Goal: Check status: Check status

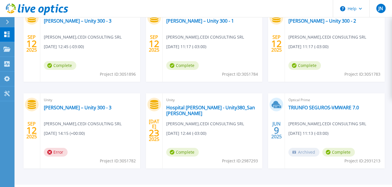
scroll to position [145, 0]
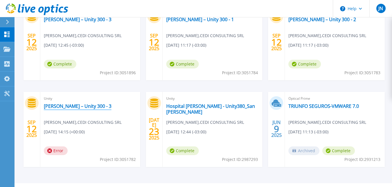
click at [54, 106] on link "[PERSON_NAME] – Unity 300 - 3" at bounding box center [78, 106] width 68 height 6
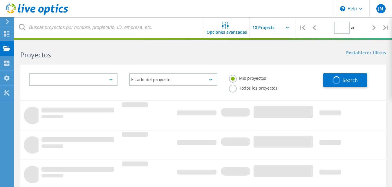
type input "1"
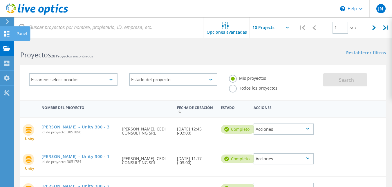
click at [19, 30] on div "Panel" at bounding box center [22, 33] width 17 height 14
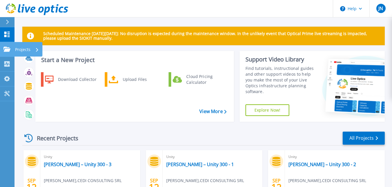
drag, startPoint x: 6, startPoint y: 47, endPoint x: 9, endPoint y: 46, distance: 3.7
click at [6, 47] on icon at bounding box center [6, 49] width 7 height 5
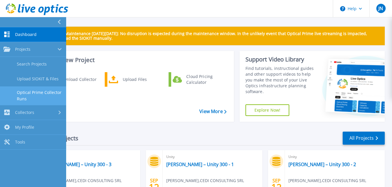
click at [41, 94] on link "Optical Prime Collector Runs" at bounding box center [33, 95] width 66 height 19
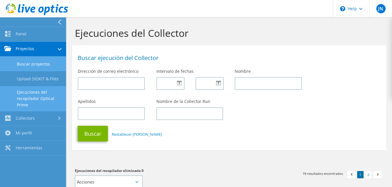
click at [29, 62] on link "Buscar proyectos" at bounding box center [33, 64] width 66 height 15
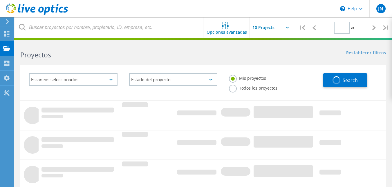
type input "1"
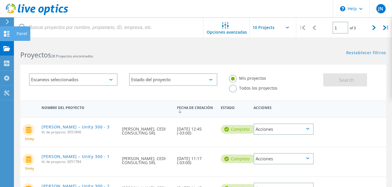
click at [16, 34] on div "Panel" at bounding box center [22, 33] width 17 height 14
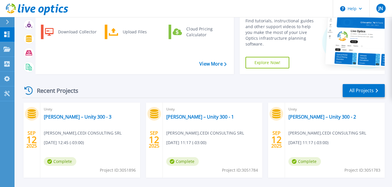
scroll to position [58, 0]
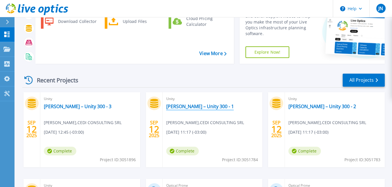
click at [187, 106] on link "[PERSON_NAME] – Unity 300 - 1" at bounding box center [200, 106] width 68 height 6
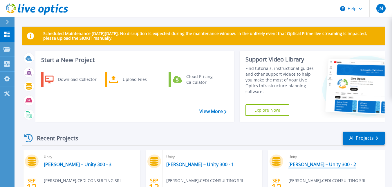
click at [310, 165] on link "[PERSON_NAME] – Unity 300 - 2" at bounding box center [322, 164] width 68 height 6
click at [194, 164] on link "[PERSON_NAME] – Unity 300 - 1" at bounding box center [200, 164] width 68 height 6
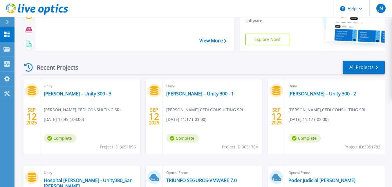
scroll to position [87, 0]
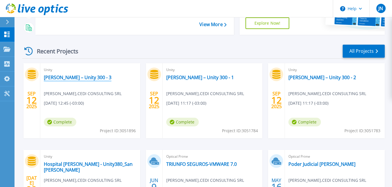
click at [91, 77] on link "[PERSON_NAME] – Unity 300 - 3" at bounding box center [78, 77] width 68 height 6
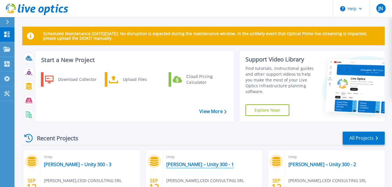
click at [189, 165] on link "[PERSON_NAME] – Unity 300 - 1" at bounding box center [200, 164] width 68 height 6
click at [303, 163] on link "[PERSON_NAME] – Unity 300 - 2" at bounding box center [322, 164] width 68 height 6
click at [59, 164] on link "[PERSON_NAME] – Unity 300 - 3" at bounding box center [78, 164] width 68 height 6
